Goal: Find specific page/section: Find specific page/section

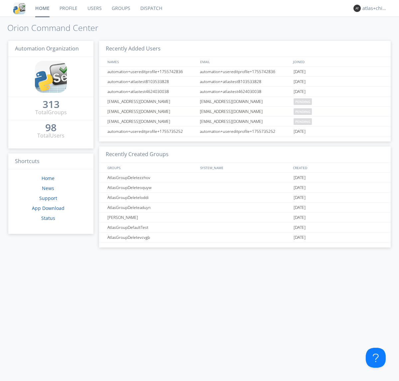
click at [151, 8] on link "Dispatch" at bounding box center [151, 8] width 32 height 17
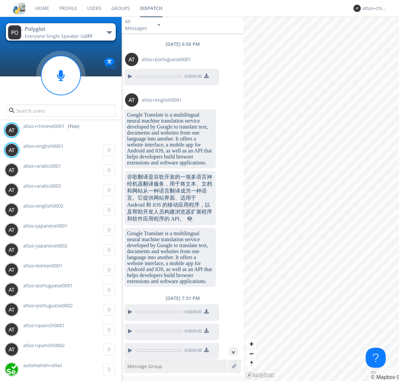
scroll to position [794, 0]
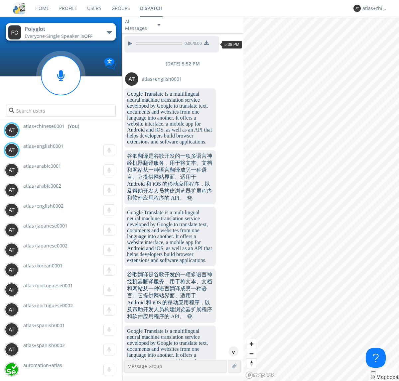
scroll to position [1044, 0]
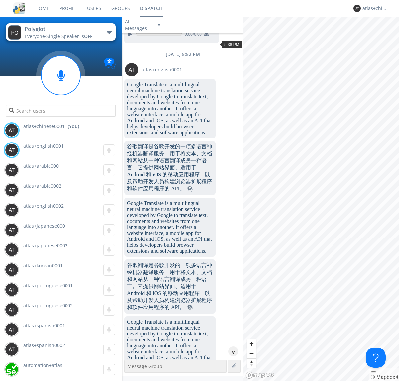
click at [231, 352] on div "^" at bounding box center [233, 352] width 10 height 10
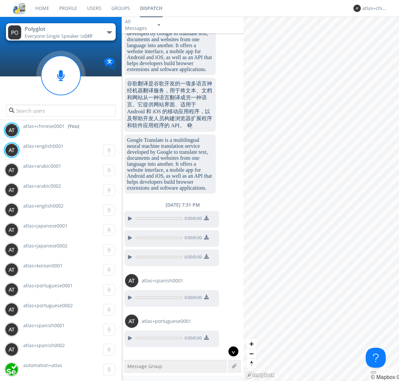
scroll to position [1787, 0]
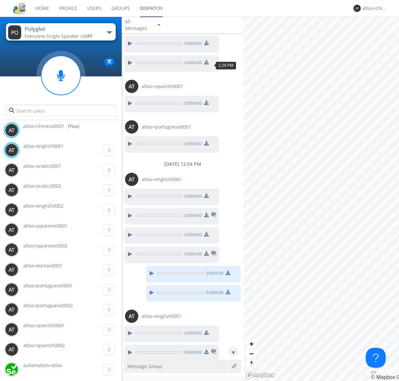
scroll to position [767, 0]
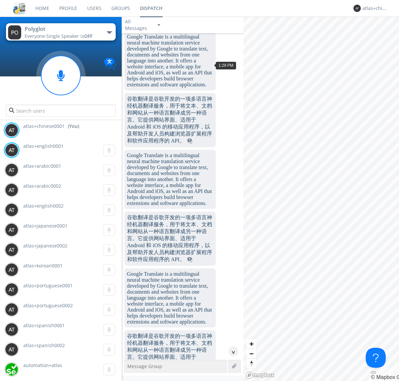
click at [231, 352] on div "^" at bounding box center [233, 352] width 10 height 10
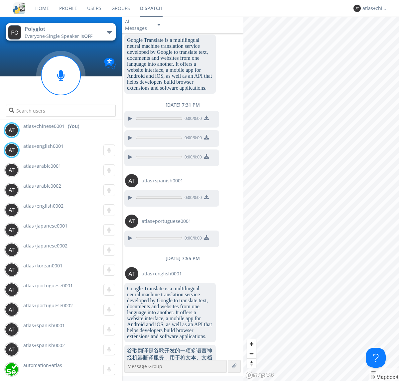
scroll to position [2658, 0]
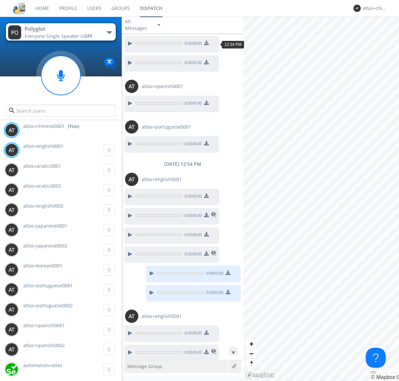
scroll to position [364, 0]
click at [231, 352] on div "^" at bounding box center [233, 352] width 10 height 10
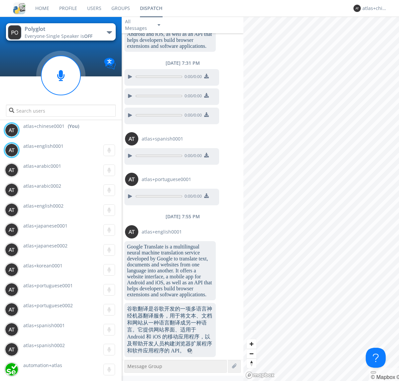
scroll to position [2971, 0]
